Goal: Transaction & Acquisition: Purchase product/service

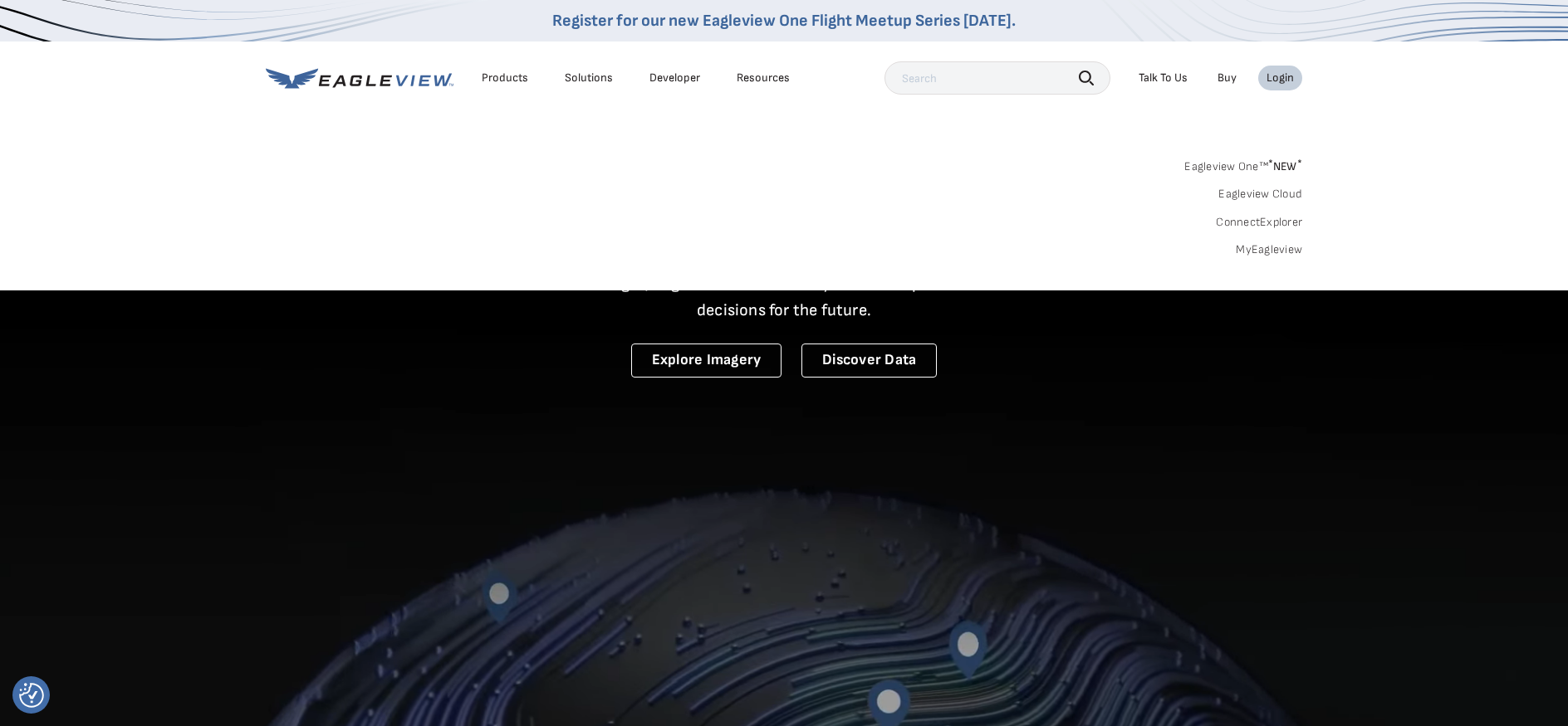
click at [1293, 77] on div "Login" at bounding box center [1280, 79] width 28 height 15
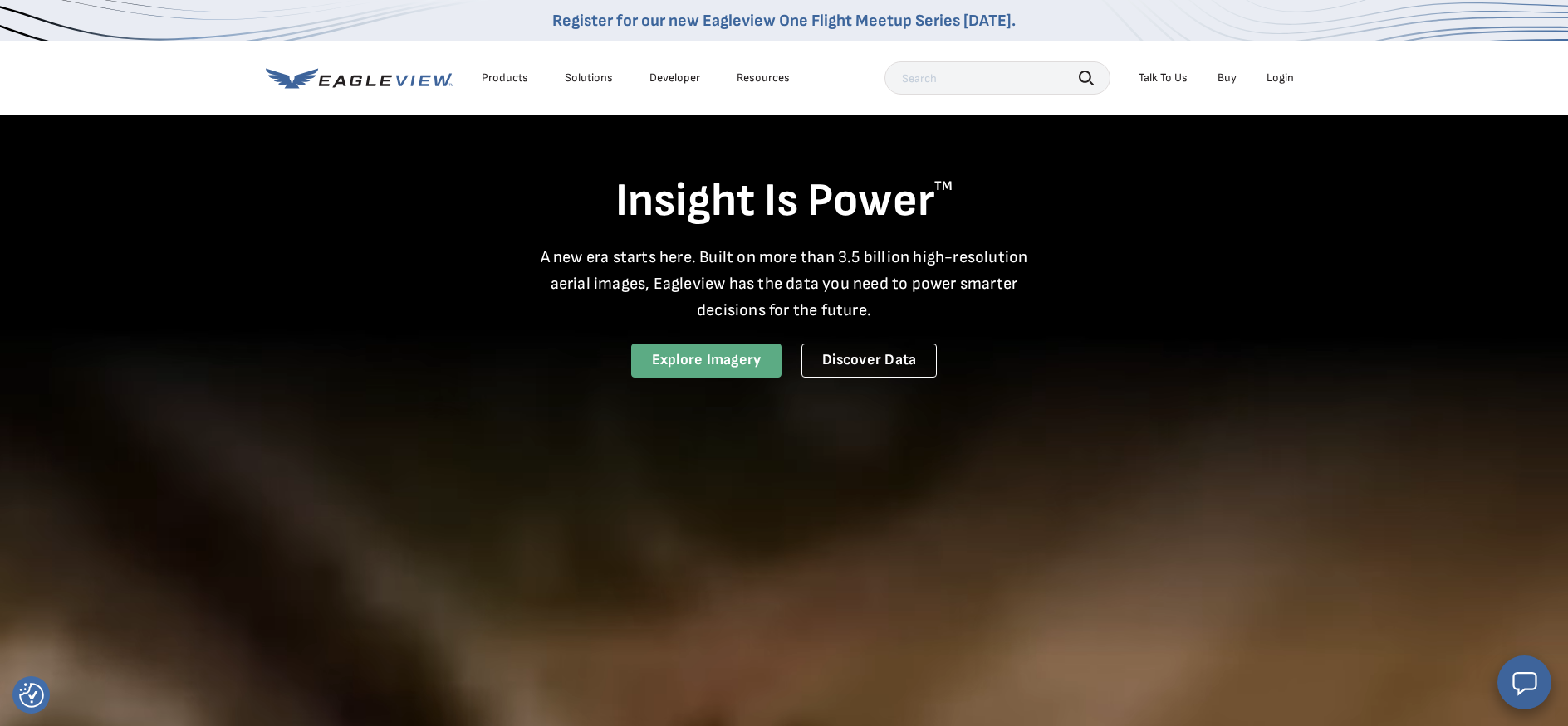
click at [731, 363] on link "Explore Imagery" at bounding box center [707, 360] width 152 height 34
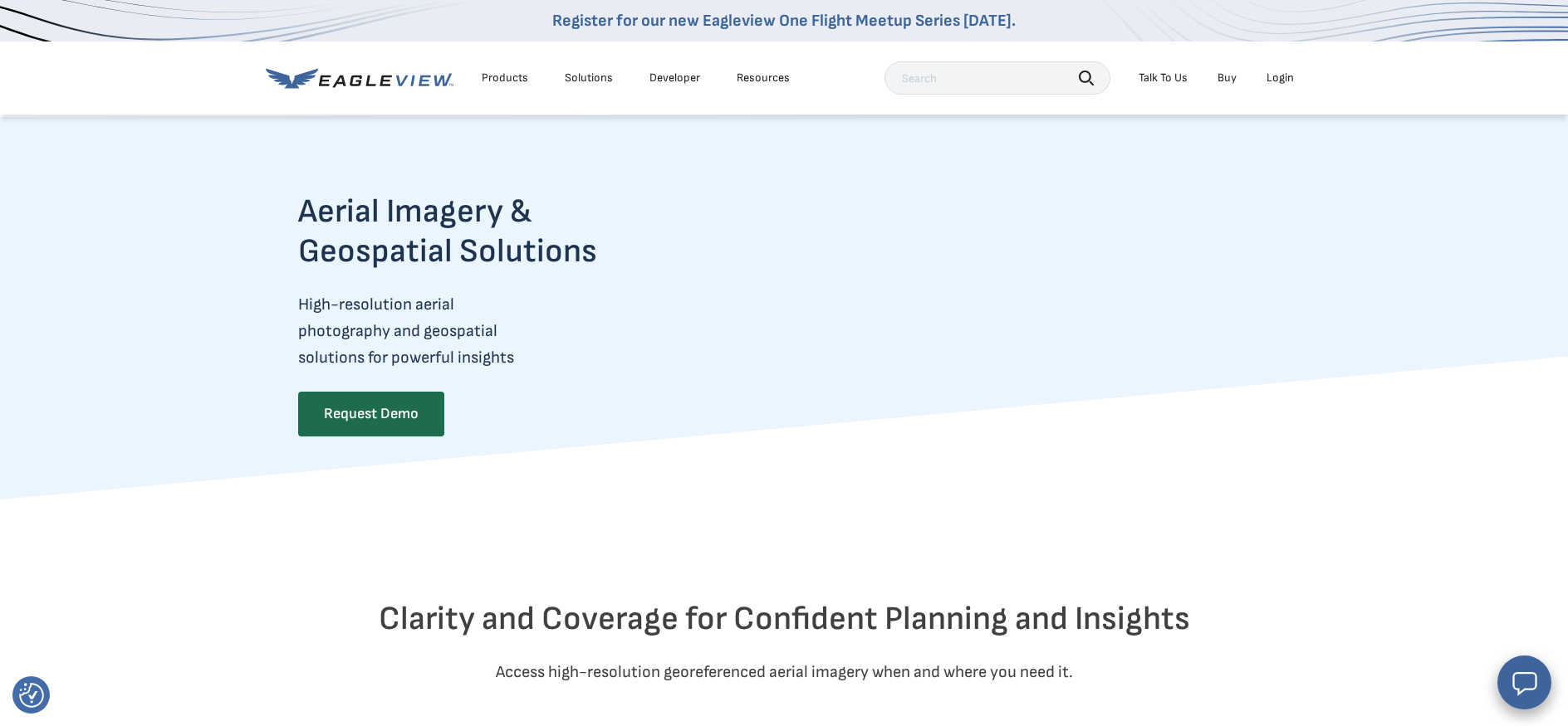
click at [1224, 82] on link "Buy" at bounding box center [1227, 79] width 19 height 15
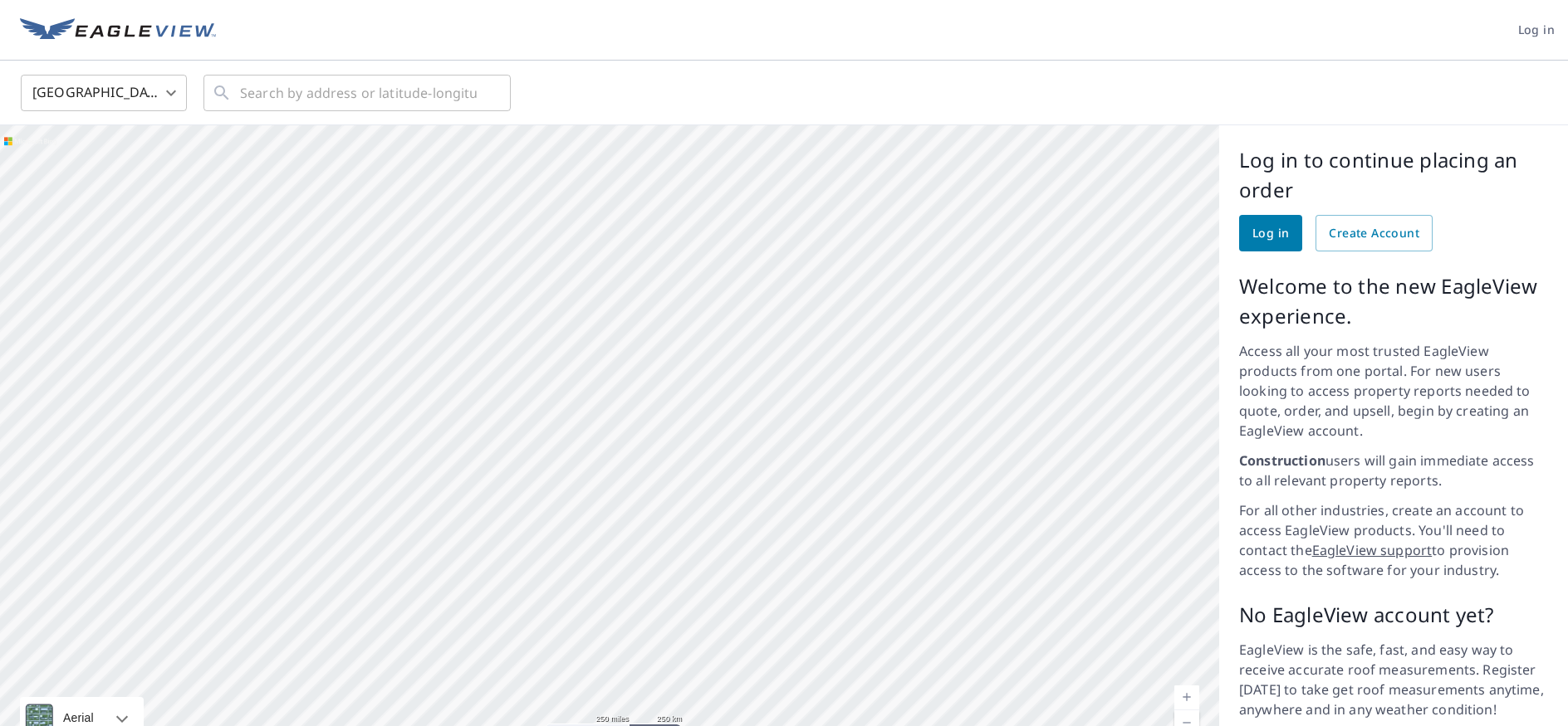
drag, startPoint x: 753, startPoint y: 547, endPoint x: 598, endPoint y: 426, distance: 196.6
click at [598, 426] on div at bounding box center [609, 447] width 1220 height 644
drag, startPoint x: 542, startPoint y: 594, endPoint x: 573, endPoint y: 281, distance: 314.5
click at [573, 281] on div at bounding box center [609, 447] width 1220 height 644
drag, startPoint x: 438, startPoint y: 474, endPoint x: 701, endPoint y: 441, distance: 265.1
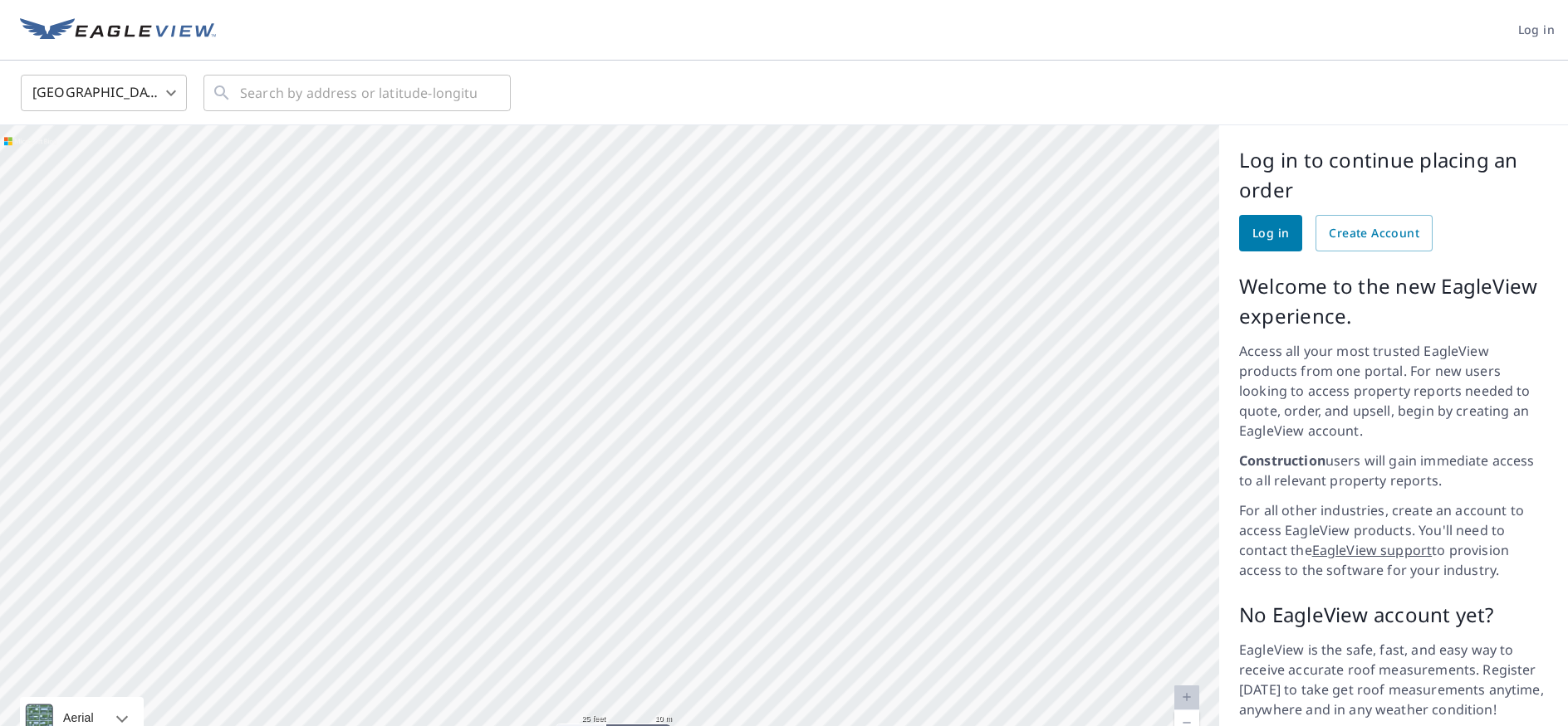
click at [701, 441] on div at bounding box center [609, 447] width 1220 height 644
drag, startPoint x: 694, startPoint y: 473, endPoint x: 732, endPoint y: 401, distance: 81.4
click at [732, 401] on div at bounding box center [609, 447] width 1220 height 644
drag, startPoint x: 928, startPoint y: 462, endPoint x: 591, endPoint y: 458, distance: 337.0
click at [591, 458] on div at bounding box center [609, 447] width 1220 height 644
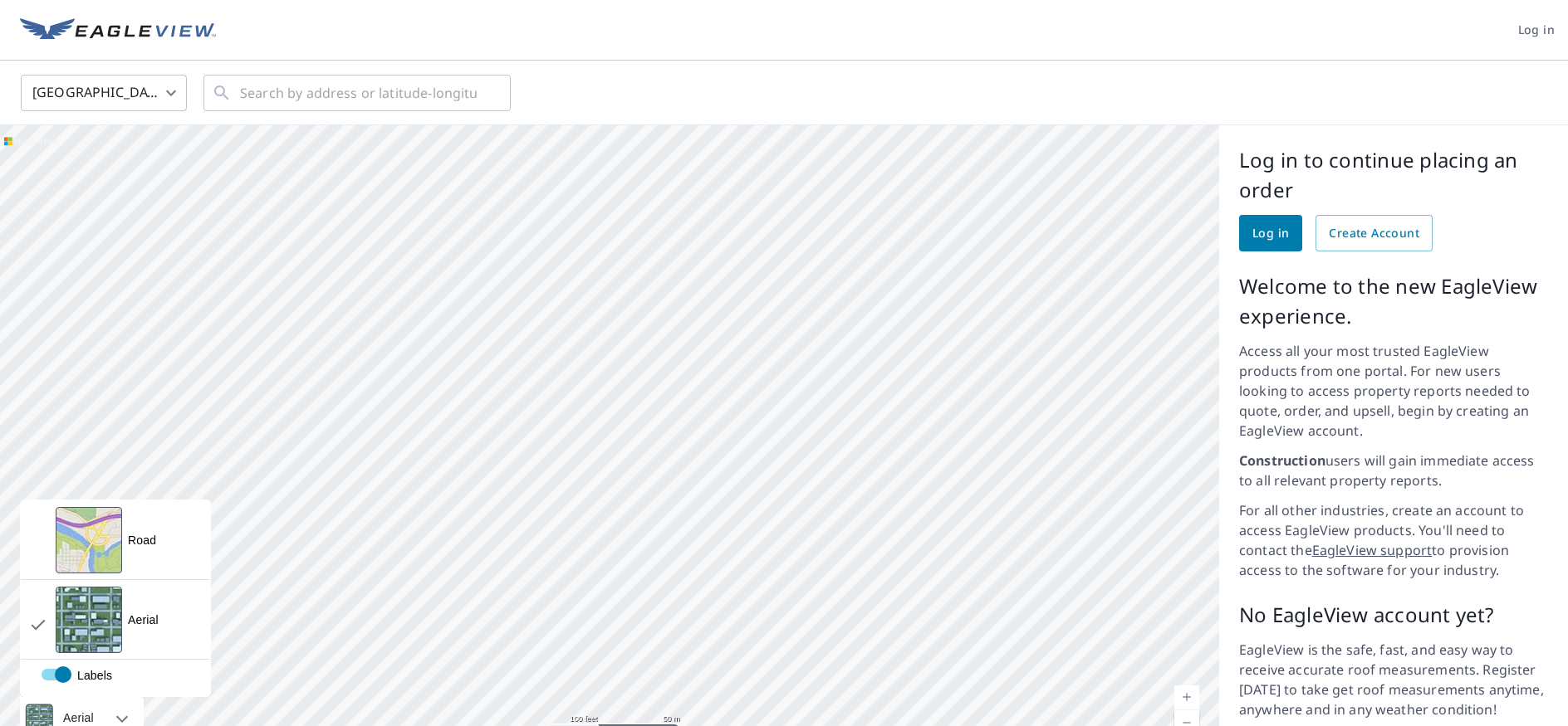
click at [108, 699] on div at bounding box center [104, 717] width 10 height 41
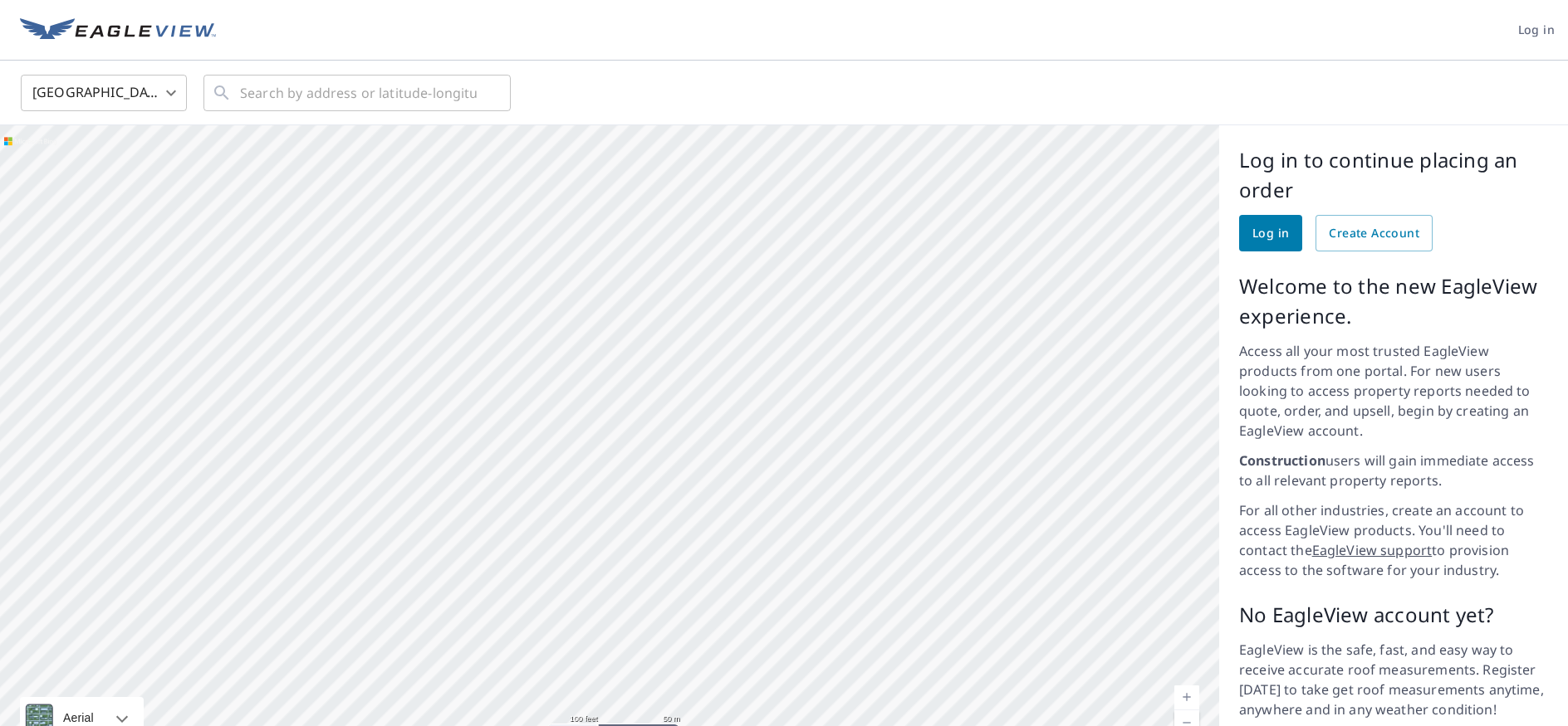
click at [510, 585] on div at bounding box center [609, 447] width 1220 height 644
drag, startPoint x: 674, startPoint y: 566, endPoint x: 581, endPoint y: 380, distance: 208.0
click at [581, 380] on div at bounding box center [609, 447] width 1220 height 644
drag, startPoint x: 498, startPoint y: 337, endPoint x: 474, endPoint y: 464, distance: 129.2
click at [474, 464] on div at bounding box center [609, 447] width 1220 height 644
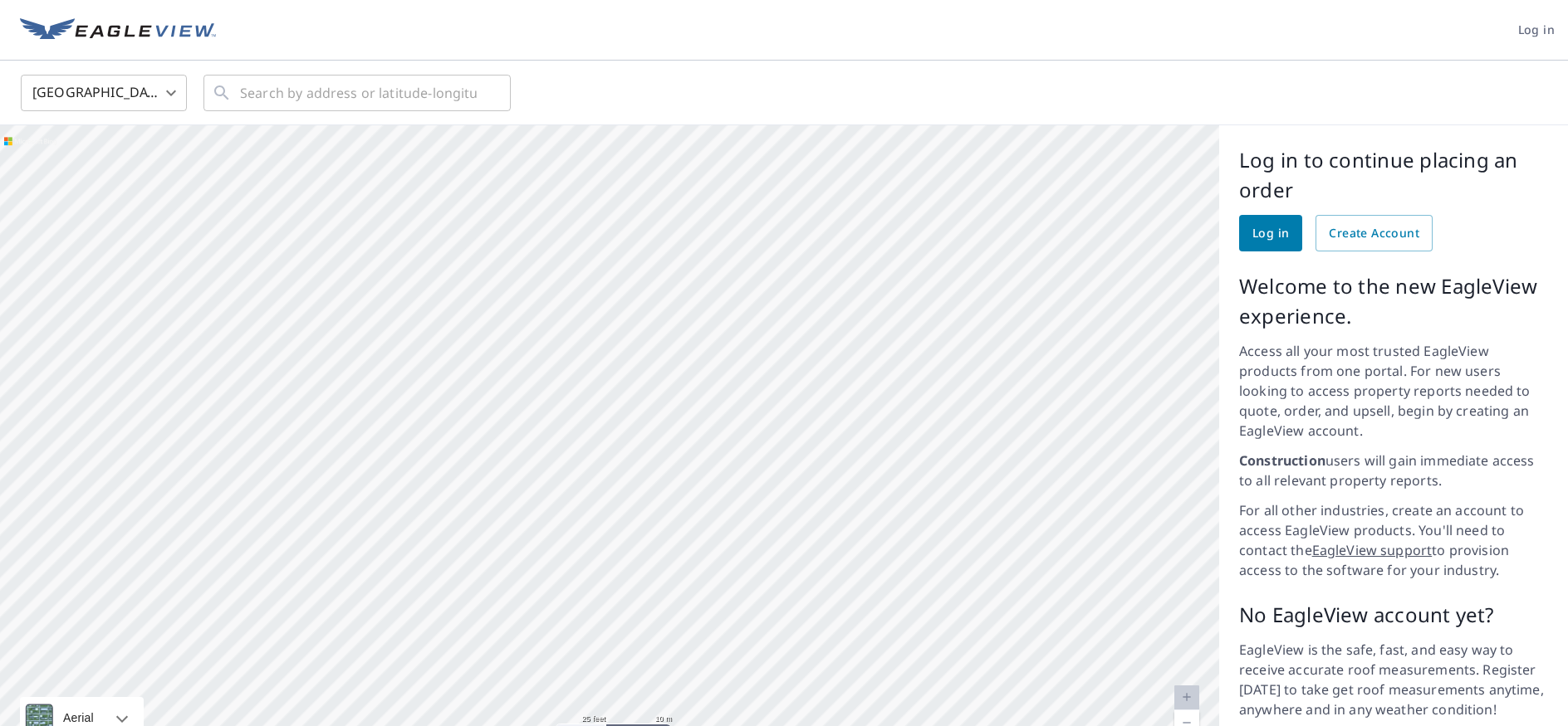
click at [886, 496] on div at bounding box center [609, 447] width 1220 height 644
drag, startPoint x: 809, startPoint y: 652, endPoint x: 791, endPoint y: 353, distance: 299.5
click at [791, 353] on div at bounding box center [609, 447] width 1220 height 644
drag, startPoint x: 930, startPoint y: 184, endPoint x: 865, endPoint y: 329, distance: 158.9
